Goal: Information Seeking & Learning: Find contact information

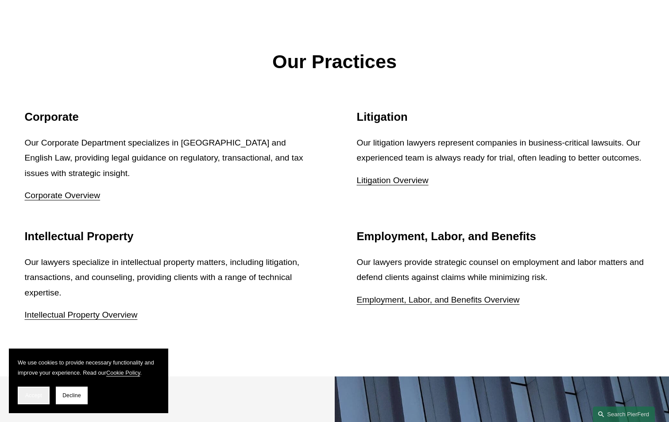
scroll to position [1106, 0]
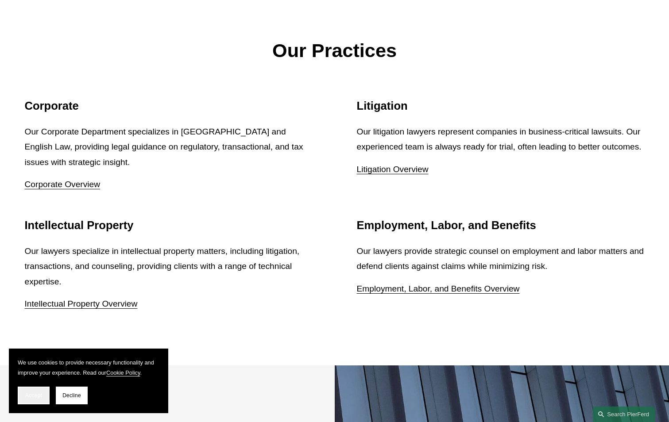
click at [42, 395] on span "Accept" at bounding box center [33, 396] width 17 height 6
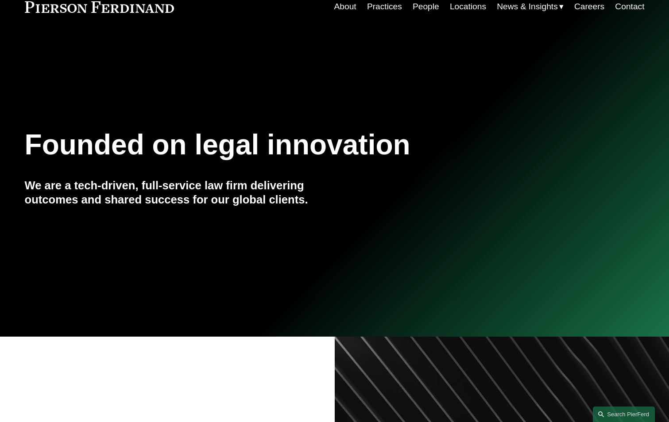
scroll to position [0, 0]
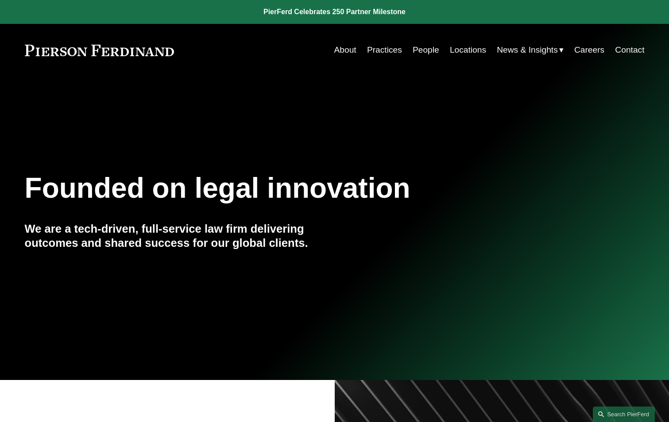
click at [393, 53] on link "Practices" at bounding box center [384, 50] width 35 height 17
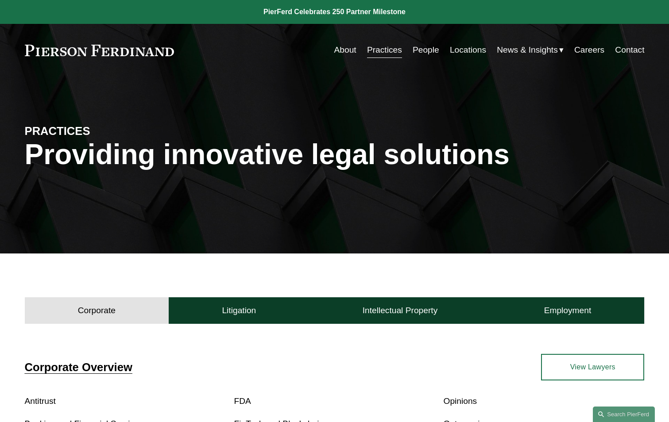
click at [575, 362] on link "View Lawyers" at bounding box center [592, 367] width 103 height 27
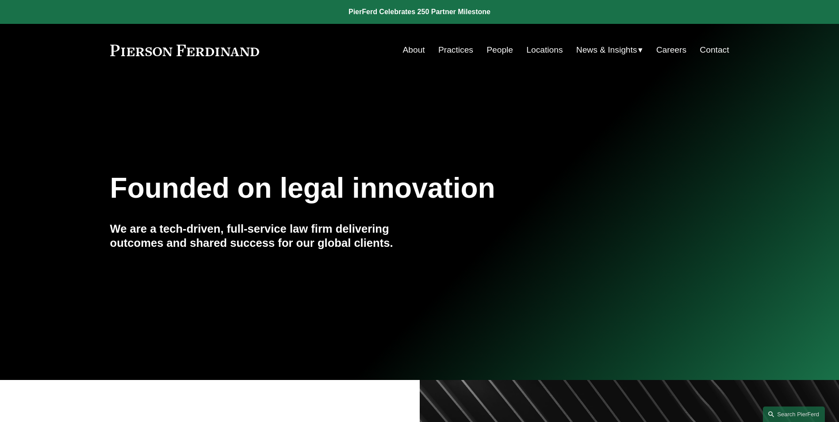
click at [720, 52] on link "Contact" at bounding box center [714, 50] width 29 height 17
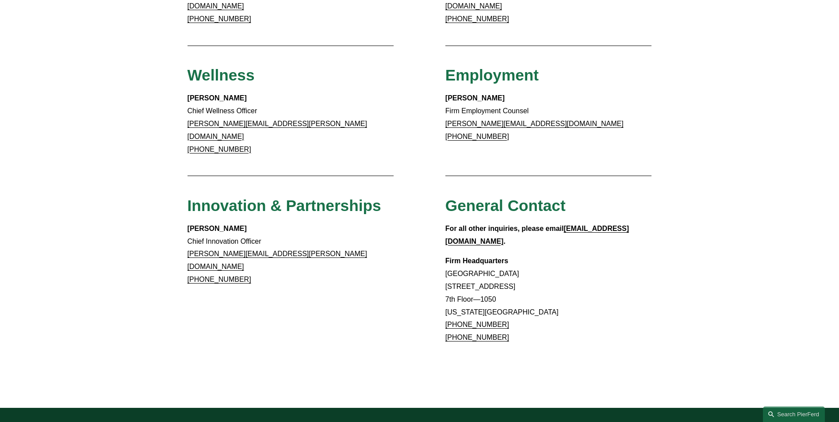
scroll to position [807, 0]
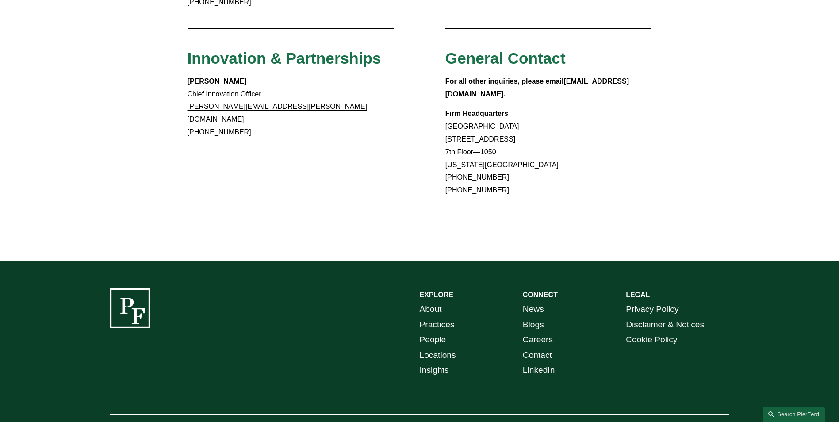
drag, startPoint x: 499, startPoint y: 132, endPoint x: 455, endPoint y: 136, distance: 44.0
click at [455, 136] on p "Firm Headquarters [GEOGRAPHIC_DATA] [STREET_ADDRESS][US_STATE] [PHONE_NUMBER] […" at bounding box center [549, 152] width 207 height 89
copy link "917.914.2279"
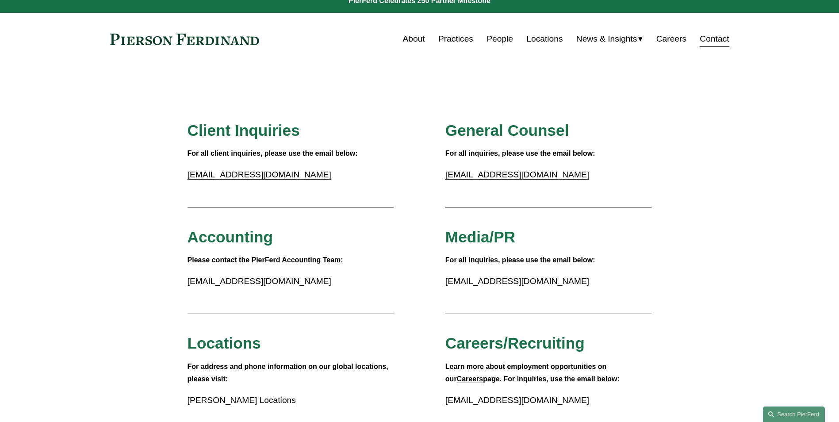
scroll to position [0, 0]
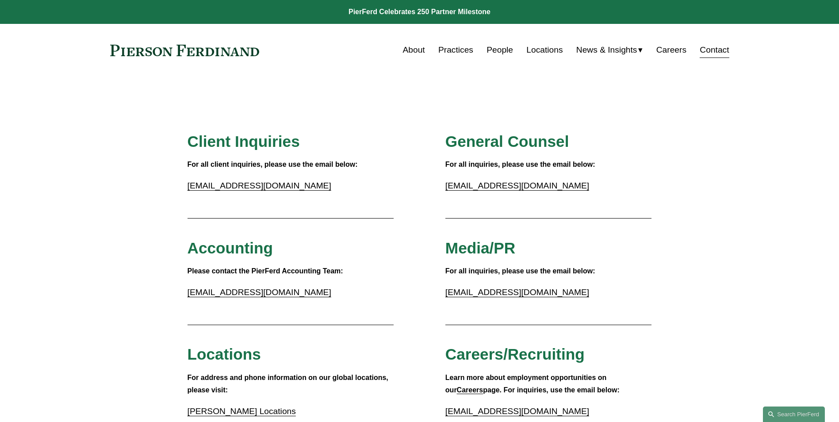
click at [494, 49] on link "People" at bounding box center [500, 50] width 27 height 17
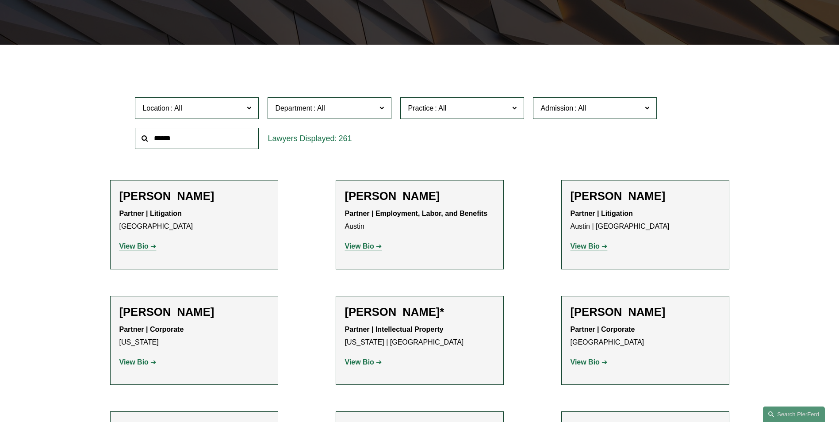
scroll to position [221, 0]
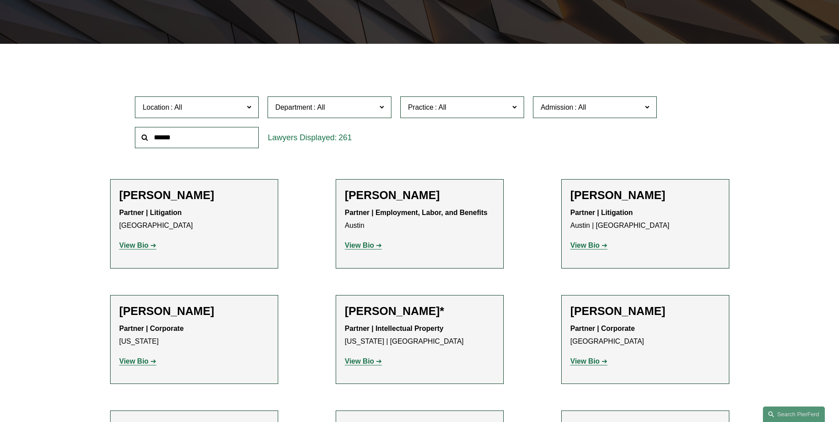
click at [473, 109] on span "Practice" at bounding box center [458, 107] width 101 height 12
click at [472, 109] on span "Practice" at bounding box center [458, 107] width 101 height 12
click at [218, 107] on span "Location" at bounding box center [192, 107] width 101 height 12
click at [0, 0] on link "Atlanta" at bounding box center [0, 0] width 0 height 0
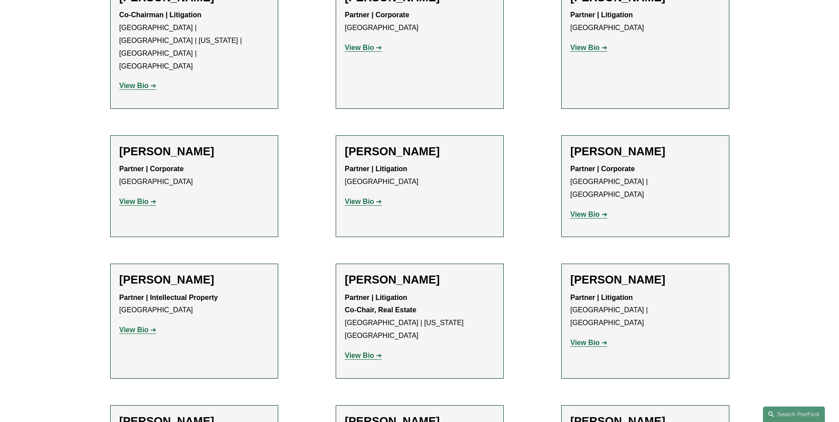
scroll to position [619, 0]
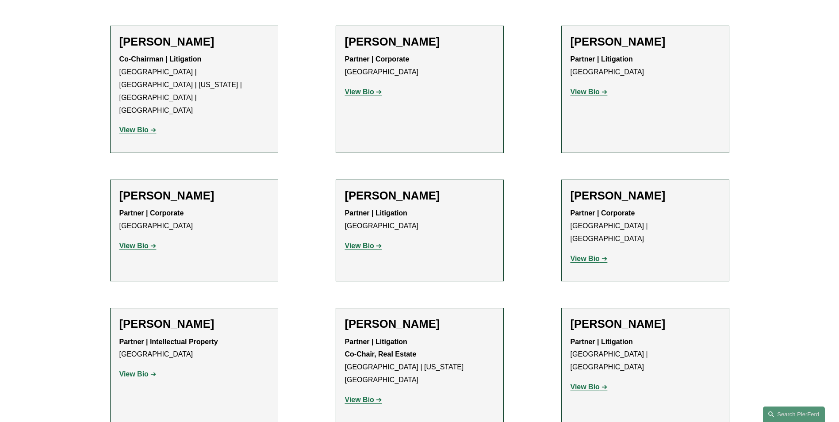
click at [146, 126] on strong "View Bio" at bounding box center [133, 130] width 29 height 8
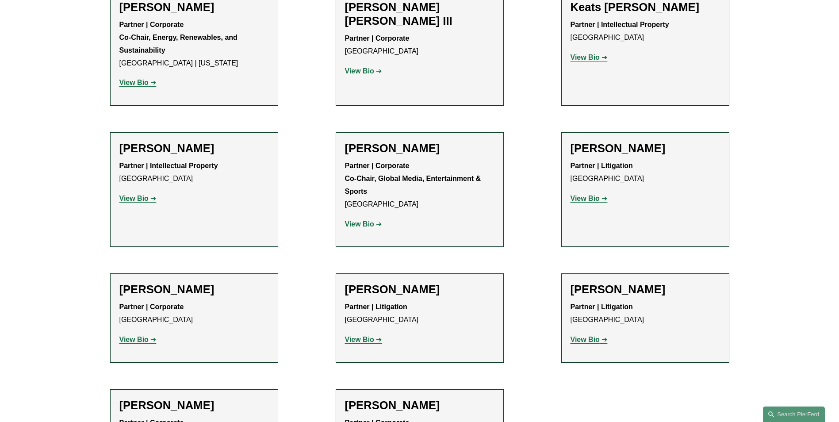
scroll to position [1237, 0]
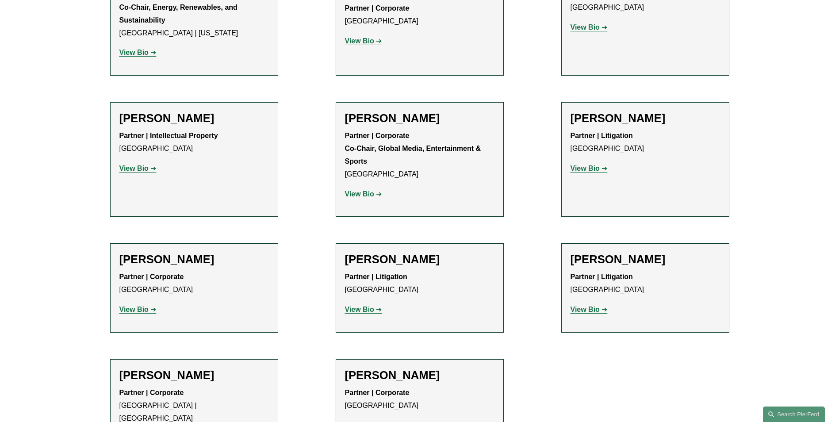
click at [367, 306] on strong "View Bio" at bounding box center [359, 310] width 29 height 8
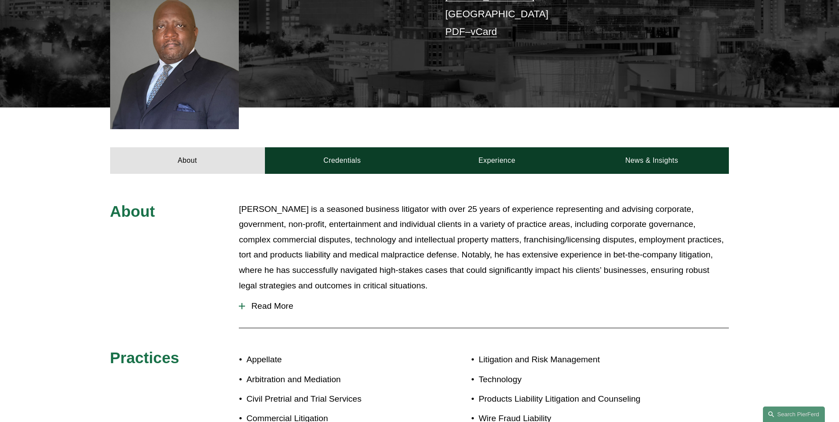
scroll to position [266, 0]
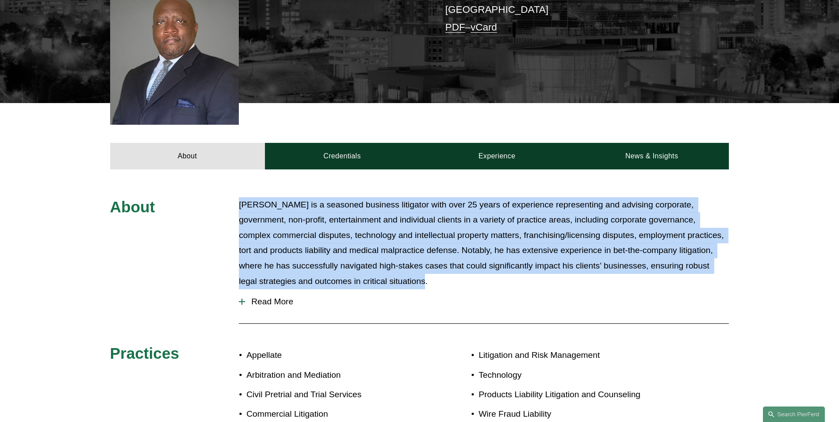
drag, startPoint x: 241, startPoint y: 189, endPoint x: 372, endPoint y: 267, distance: 152.4
click at [372, 267] on p "Mr. Thompson is a seasoned business litigator with over 25 years of experience …" at bounding box center [484, 243] width 490 height 92
copy p "Mr. Thompson is a seasoned business litigator with over 25 years of experience …"
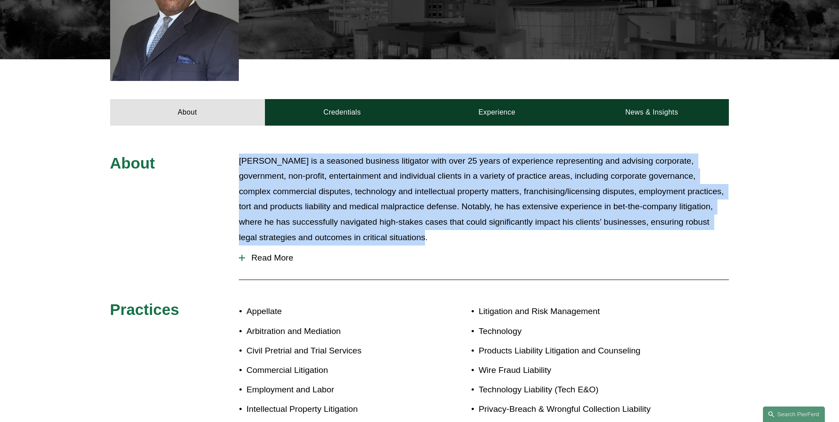
scroll to position [310, 0]
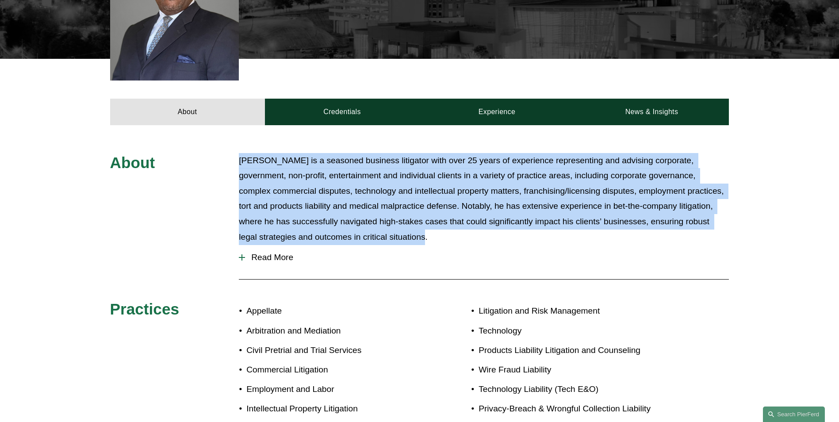
click at [522, 203] on p "Mr. Thompson is a seasoned business litigator with over 25 years of experience …" at bounding box center [484, 199] width 490 height 92
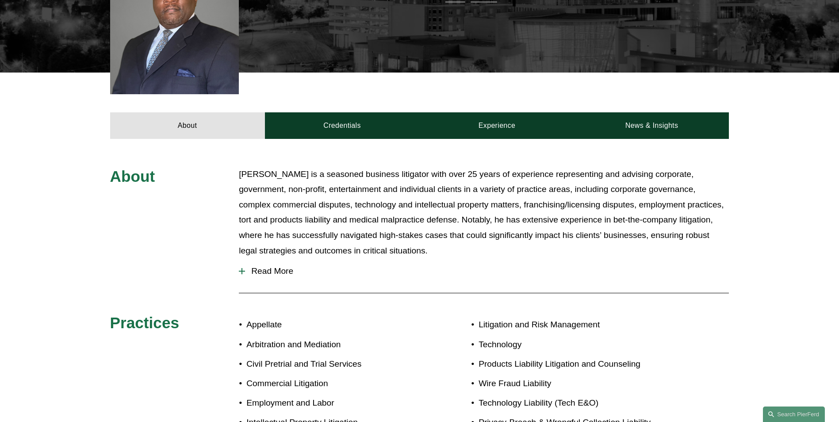
scroll to position [272, 0]
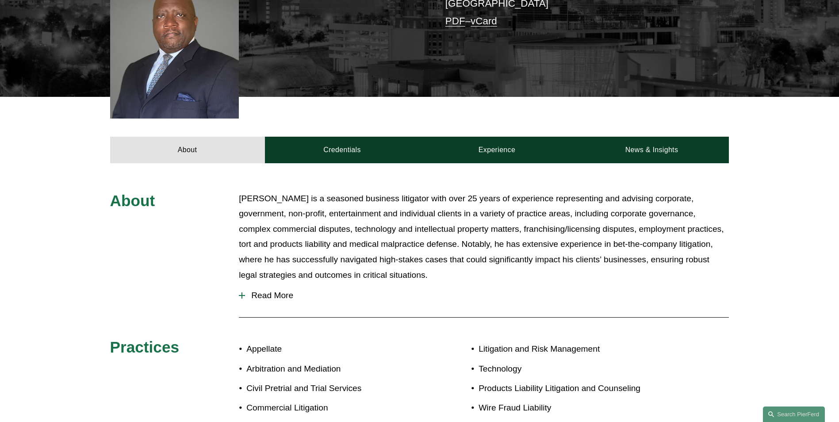
click at [244, 293] on div at bounding box center [242, 296] width 6 height 6
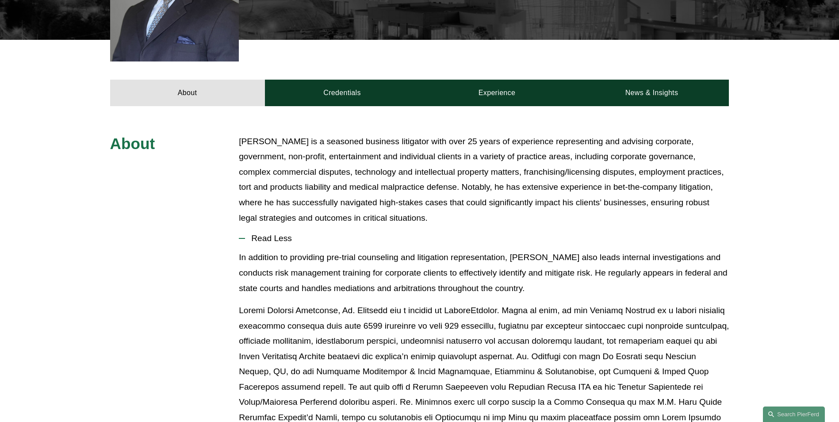
scroll to position [227, 0]
